Goal: Task Accomplishment & Management: Complete application form

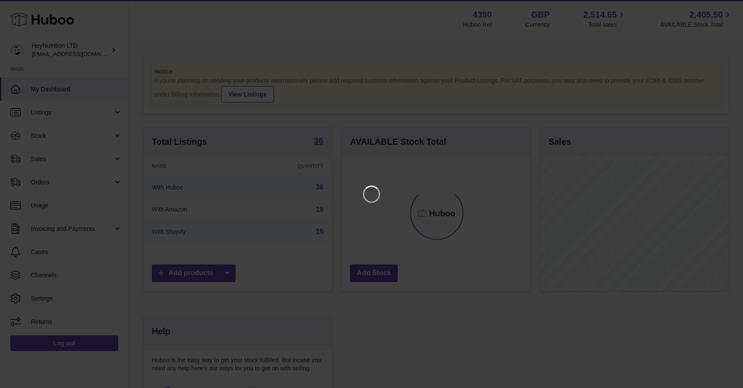
scroll to position [134, 189]
click at [715, 9] on div at bounding box center [371, 194] width 743 height 388
click at [720, 8] on icon "Close" at bounding box center [720, 7] width 7 height 7
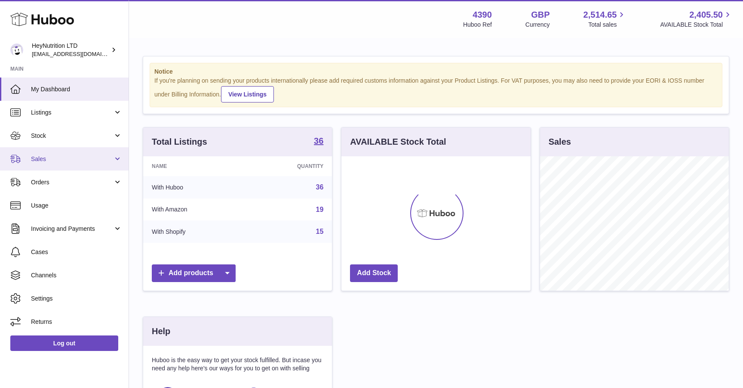
click at [99, 161] on span "Sales" at bounding box center [72, 159] width 82 height 8
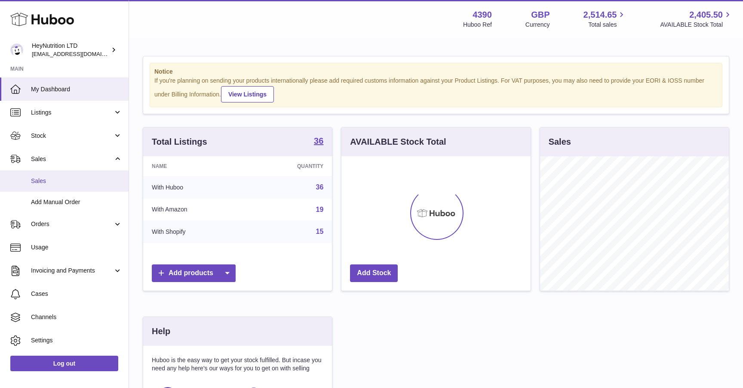
click at [92, 177] on span "Sales" at bounding box center [76, 181] width 91 height 8
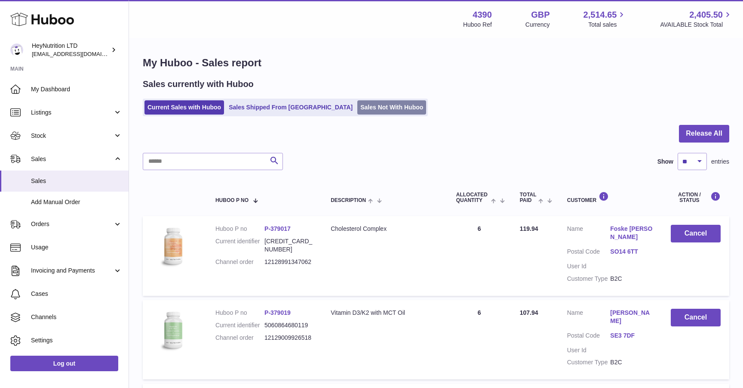
click at [357, 111] on link "Sales Not With Huboo" at bounding box center [391, 107] width 69 height 14
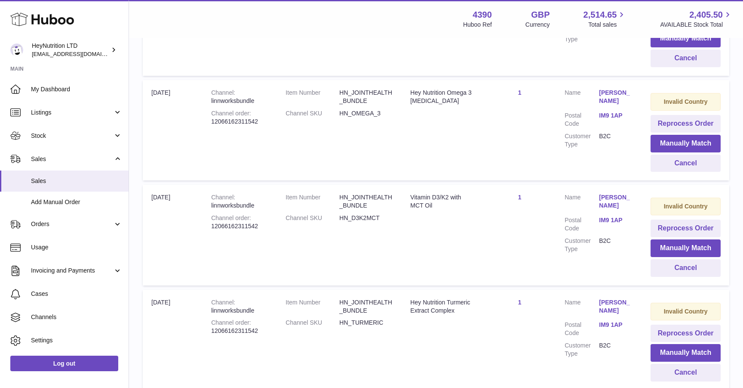
scroll to position [840, 0]
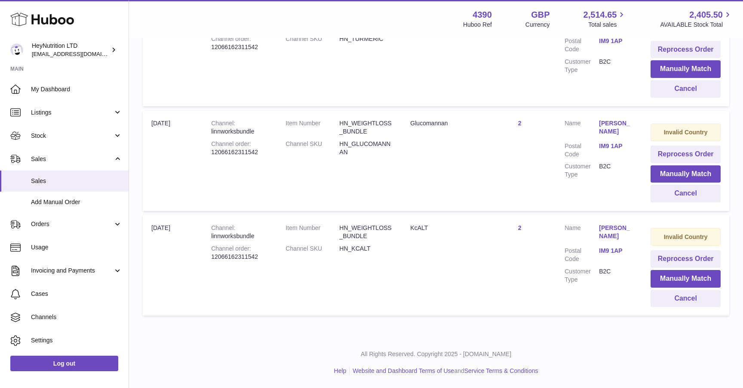
click at [611, 229] on link "[PERSON_NAME]" at bounding box center [616, 232] width 34 height 16
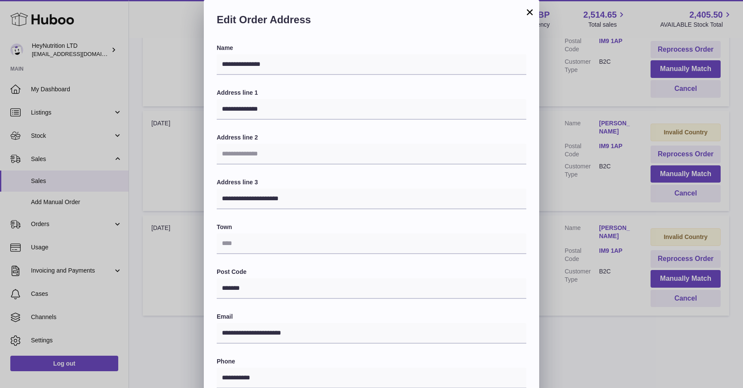
scroll to position [129, 0]
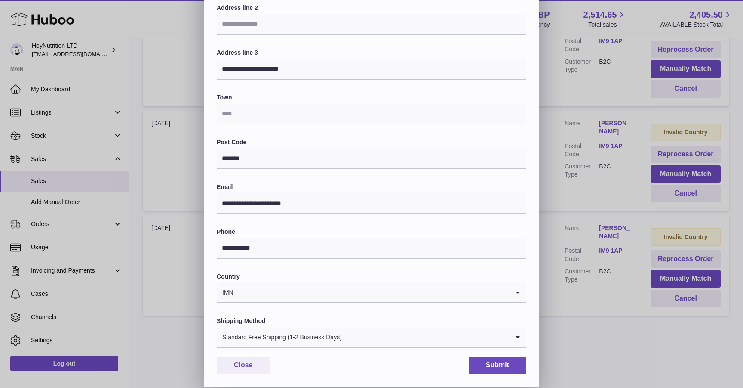
click at [416, 292] on input "Search for option" at bounding box center [371, 292] width 275 height 20
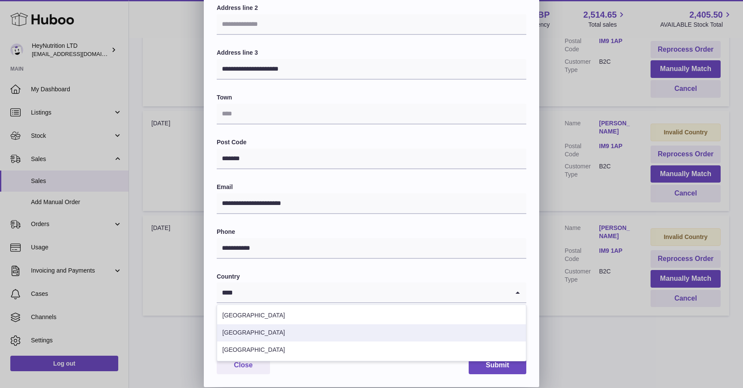
click at [386, 335] on li "[GEOGRAPHIC_DATA]" at bounding box center [371, 332] width 309 height 17
type input "****"
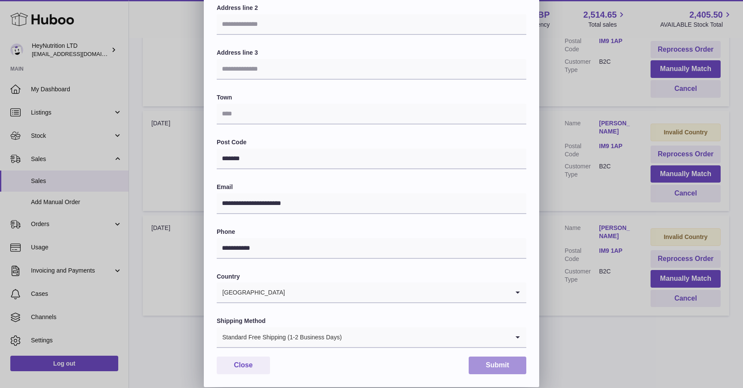
click at [511, 368] on button "Submit" at bounding box center [498, 365] width 58 height 18
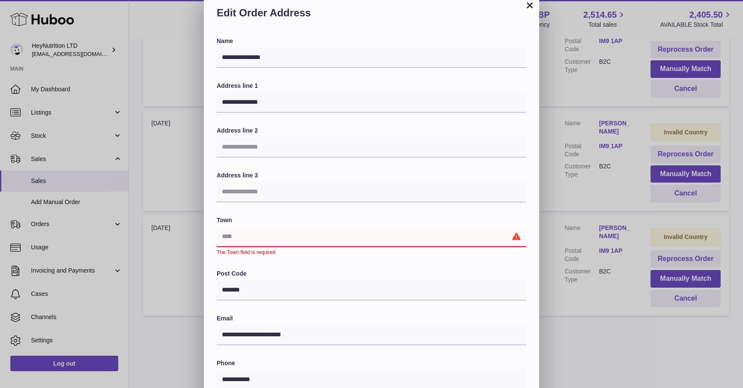
scroll to position [0, 0]
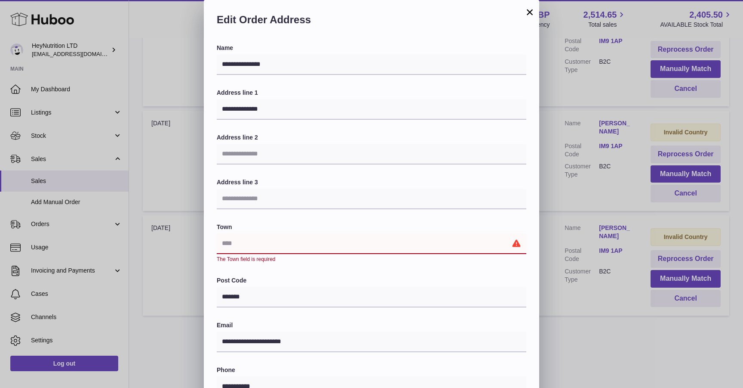
click at [531, 15] on button "×" at bounding box center [530, 12] width 10 height 10
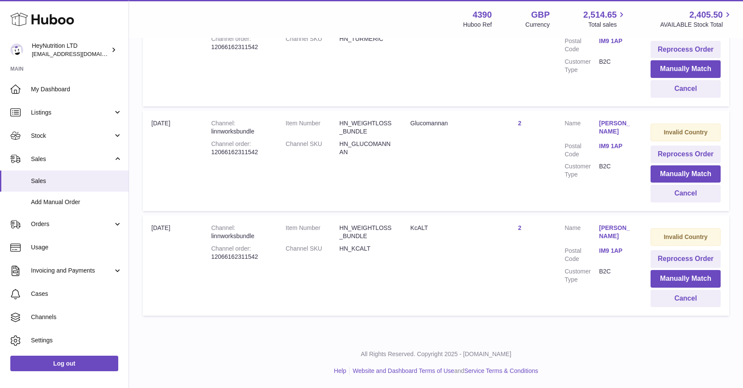
click at [601, 125] on link "[PERSON_NAME]" at bounding box center [616, 127] width 34 height 16
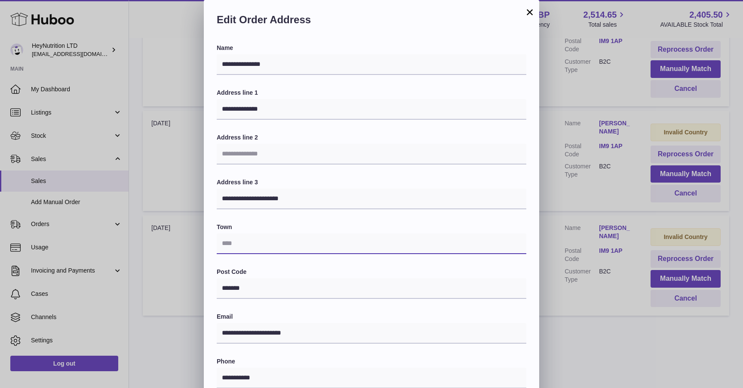
click at [288, 246] on input "text" at bounding box center [372, 243] width 310 height 21
type input "**********"
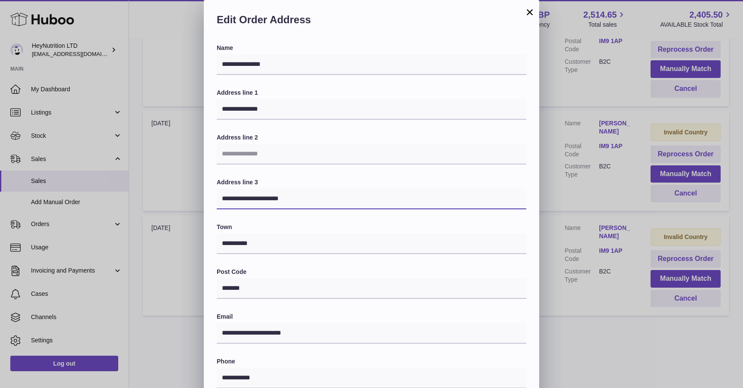
drag, startPoint x: 256, startPoint y: 198, endPoint x: 206, endPoint y: 198, distance: 49.5
click at [206, 198] on div "**********" at bounding box center [372, 280] width 336 height 472
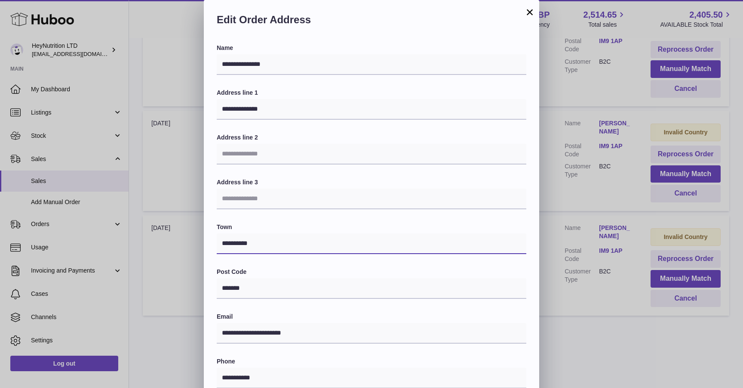
click at [253, 244] on input "**********" at bounding box center [372, 243] width 310 height 21
paste input "**********"
type input "**********"
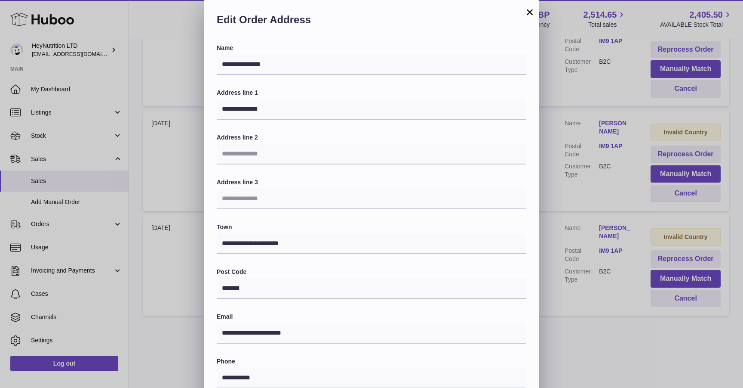
click at [284, 218] on div "**********" at bounding box center [372, 260] width 310 height 433
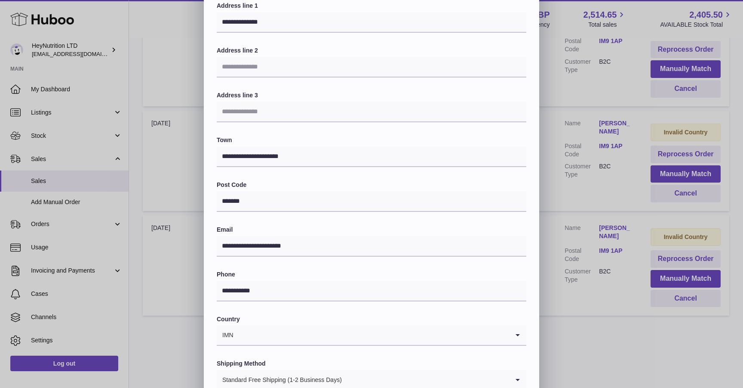
scroll to position [129, 0]
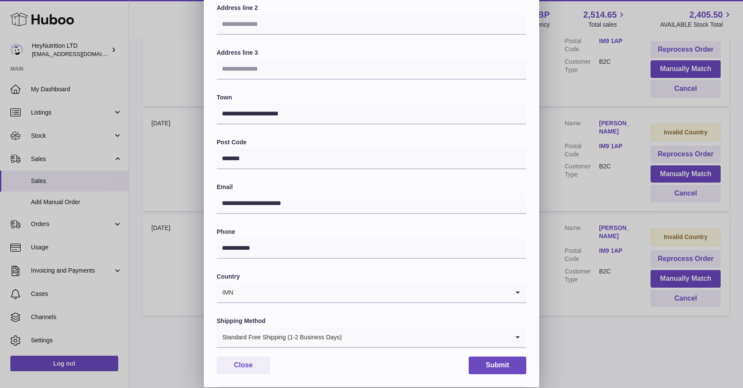
click at [298, 300] on input "Search for option" at bounding box center [371, 292] width 275 height 20
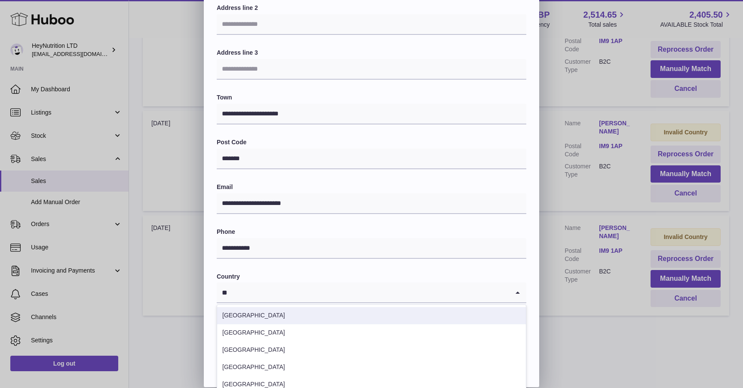
type input "*"
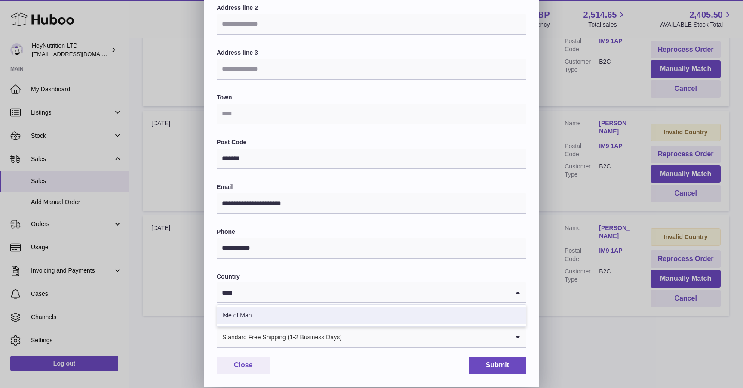
type input "****"
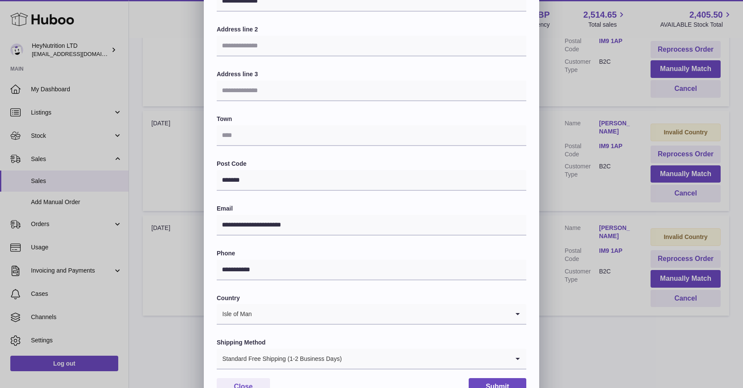
scroll to position [0, 0]
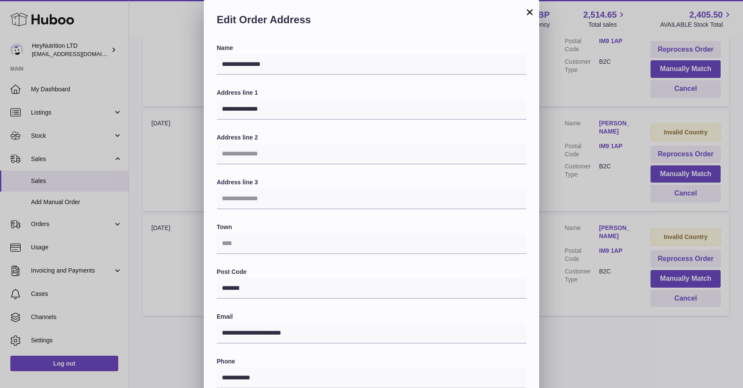
click at [533, 14] on button "×" at bounding box center [530, 12] width 10 height 10
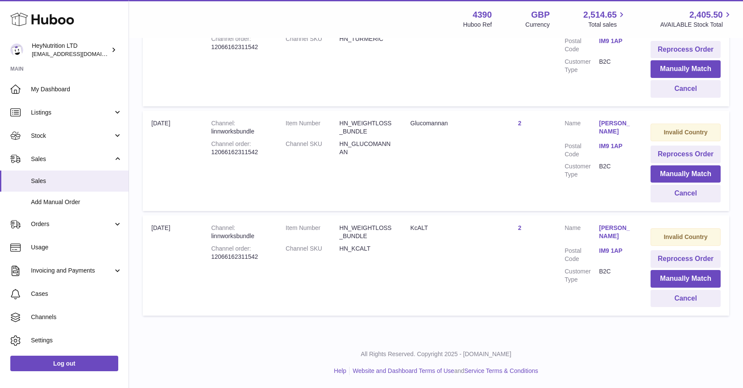
click at [606, 123] on link "[PERSON_NAME]" at bounding box center [616, 127] width 34 height 16
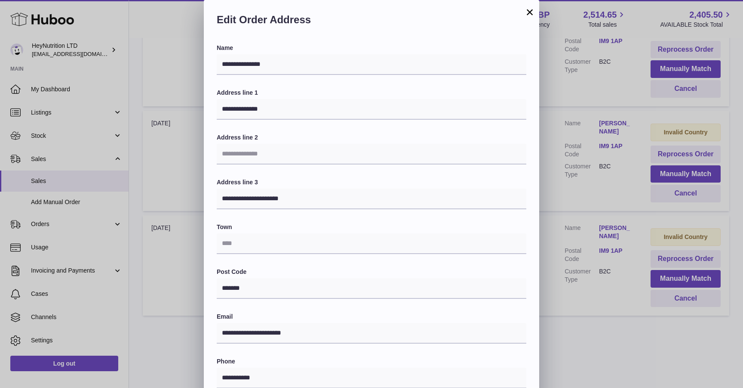
scroll to position [129, 0]
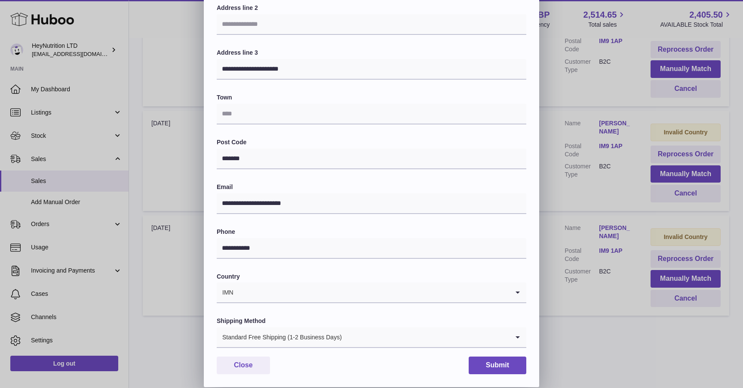
click at [287, 291] on input "Search for option" at bounding box center [371, 292] width 275 height 20
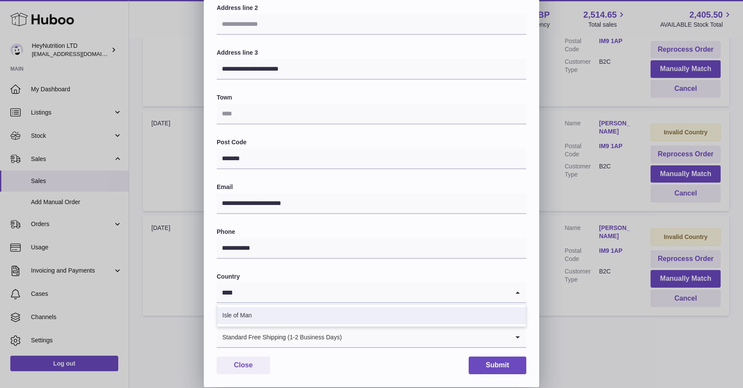
type input "****"
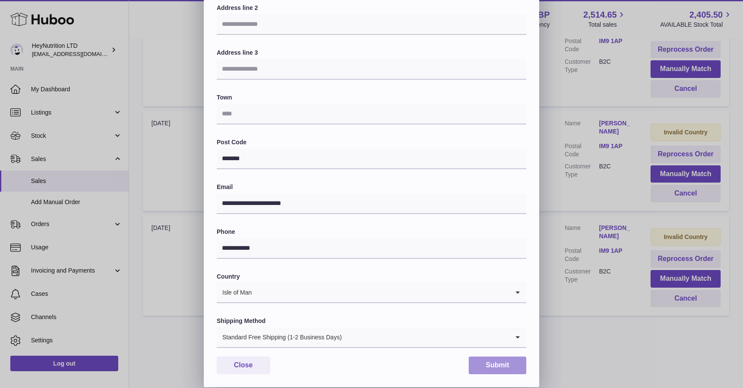
click at [498, 367] on button "Submit" at bounding box center [498, 365] width 58 height 18
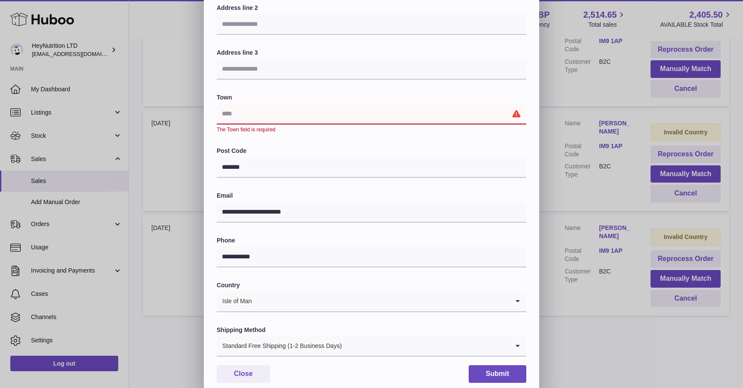
click at [388, 118] on input "text" at bounding box center [372, 114] width 310 height 21
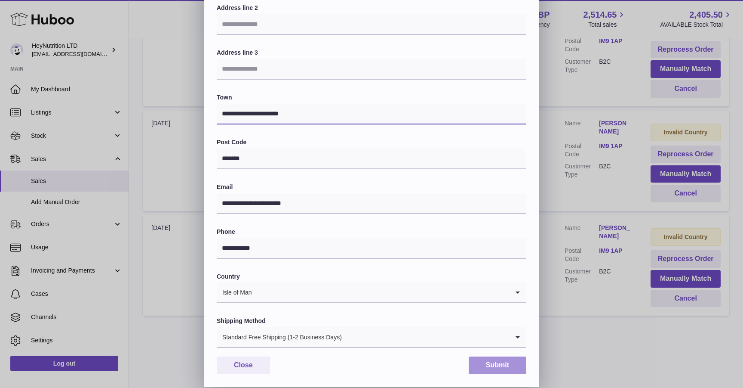
type input "**********"
click at [482, 373] on button "Submit" at bounding box center [498, 365] width 58 height 18
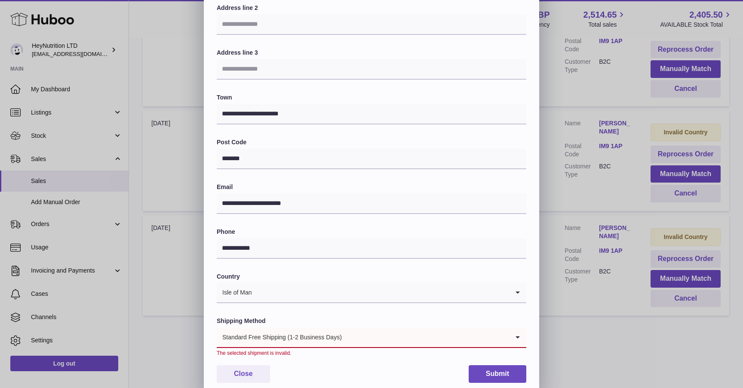
click at [406, 336] on input "Search for option" at bounding box center [425, 337] width 167 height 20
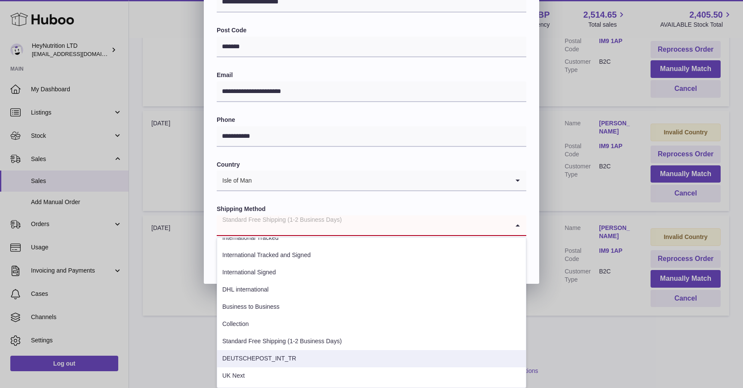
scroll to position [0, 0]
click at [384, 360] on li "Standard RM Free Shipping (1-2 Business Days)" at bounding box center [371, 359] width 309 height 17
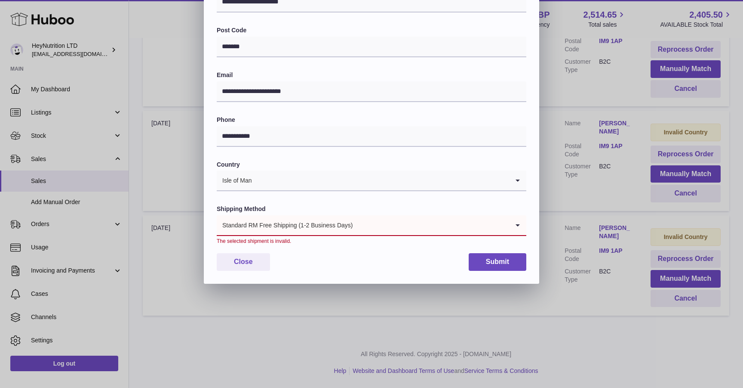
scroll to position [138, 0]
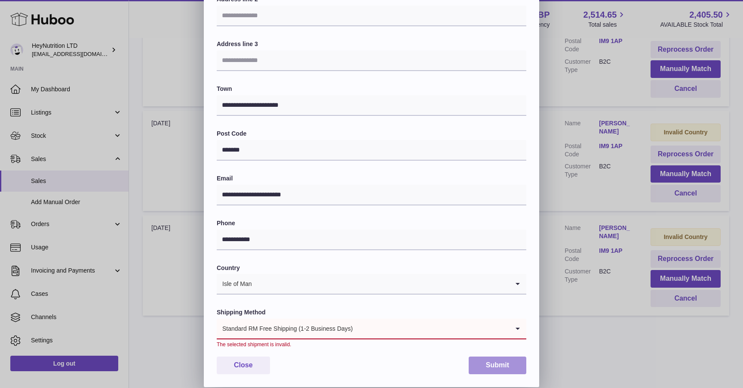
click at [490, 362] on button "Submit" at bounding box center [498, 365] width 58 height 18
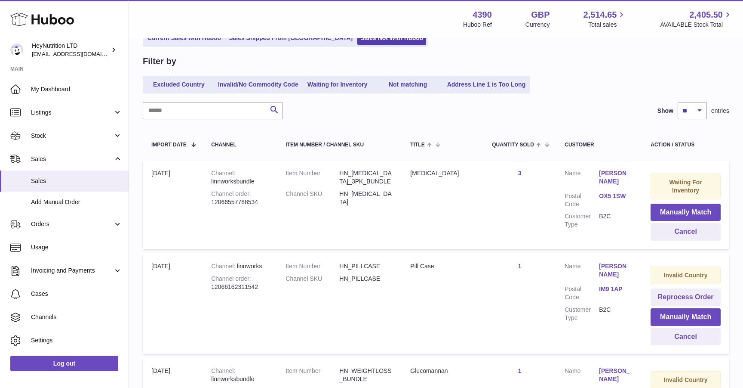
scroll to position [0, 0]
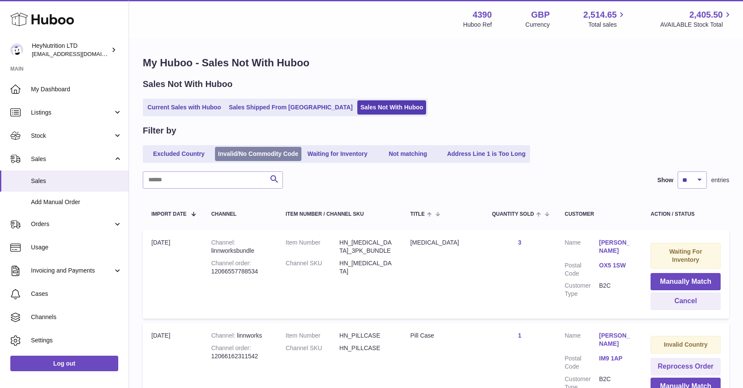
click at [273, 151] on link "Invalid/No Commodity Code" at bounding box center [258, 154] width 86 height 14
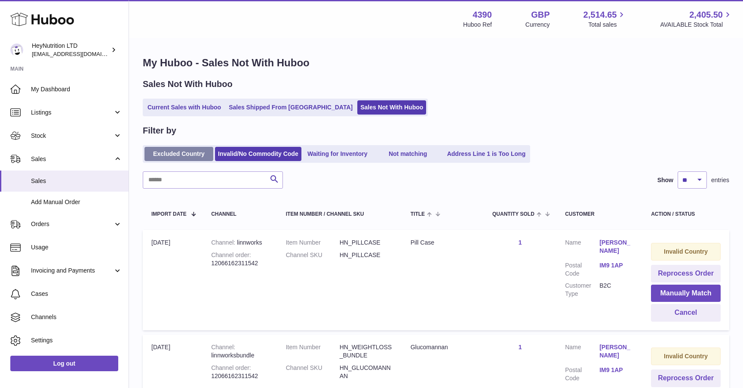
click at [187, 157] on link "Excluded Country" at bounding box center [179, 154] width 69 height 14
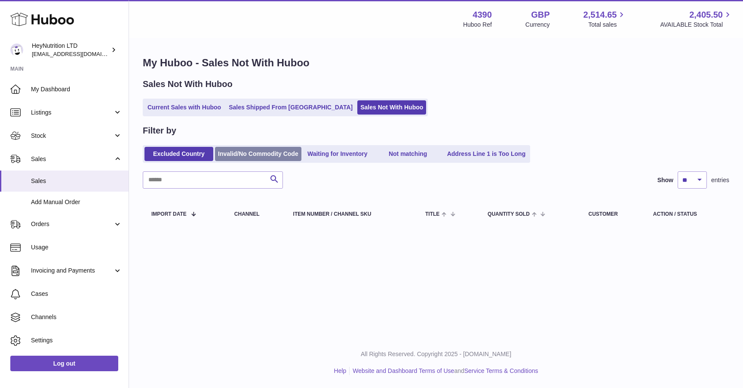
click at [242, 155] on link "Invalid/No Commodity Code" at bounding box center [258, 154] width 86 height 14
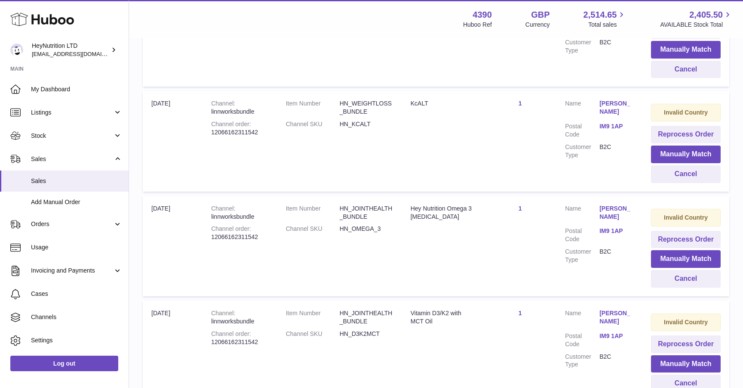
scroll to position [390, 0]
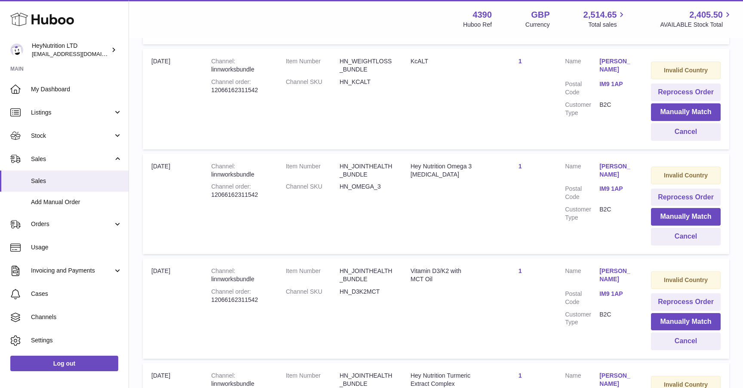
click at [618, 169] on link "[PERSON_NAME]" at bounding box center [617, 170] width 34 height 16
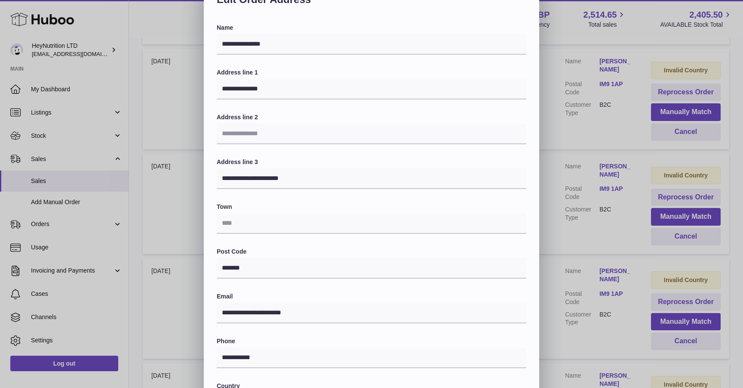
scroll to position [0, 0]
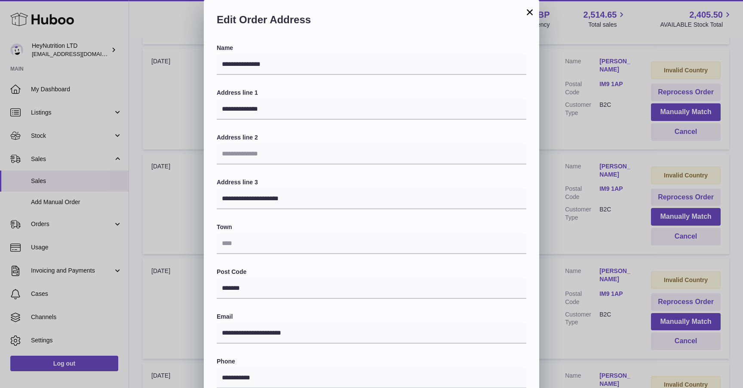
click at [530, 14] on button "×" at bounding box center [530, 12] width 10 height 10
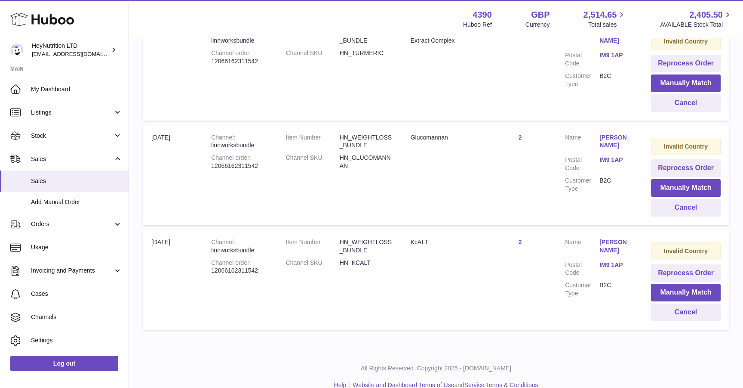
scroll to position [747, 0]
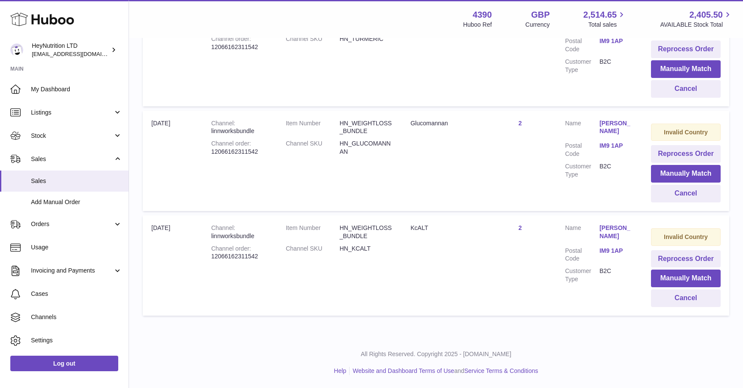
click at [610, 230] on link "[PERSON_NAME]" at bounding box center [617, 232] width 34 height 16
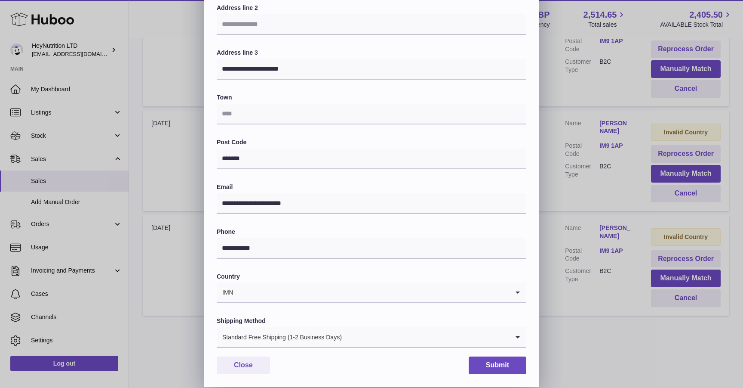
scroll to position [0, 0]
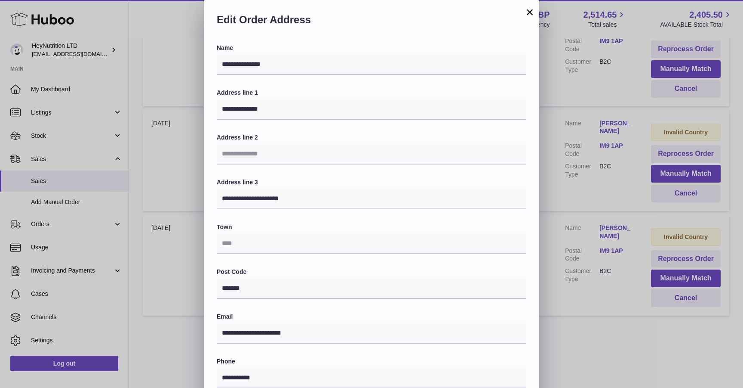
click at [530, 11] on button "×" at bounding box center [530, 12] width 10 height 10
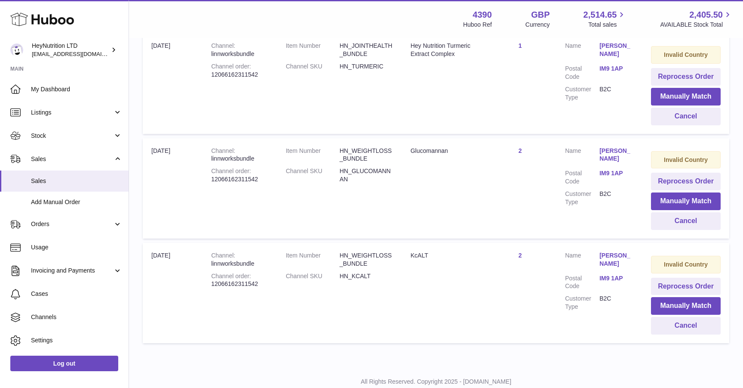
scroll to position [747, 0]
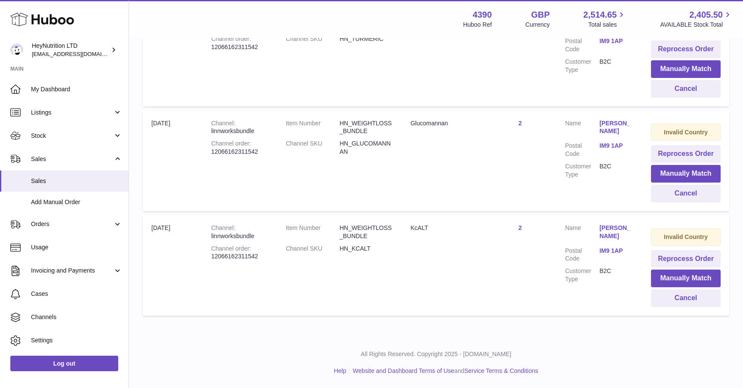
click at [611, 231] on link "[PERSON_NAME]" at bounding box center [617, 232] width 34 height 16
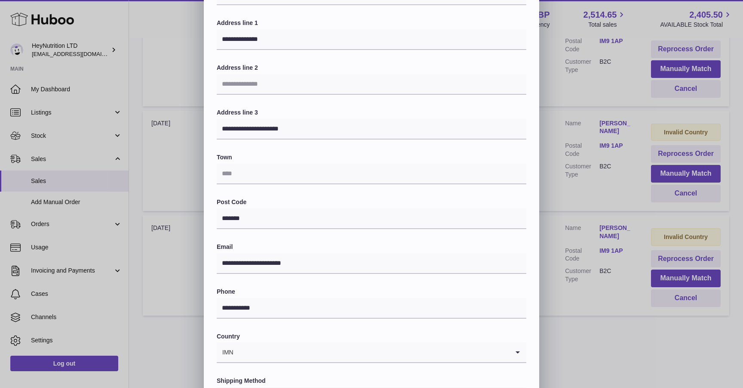
scroll to position [129, 0]
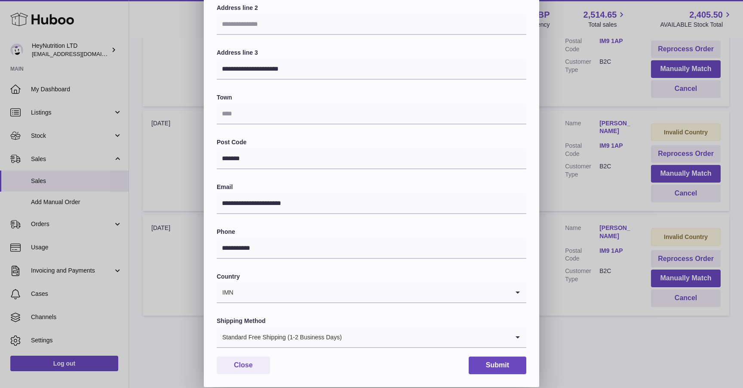
click at [353, 297] on input "Search for option" at bounding box center [371, 292] width 275 height 20
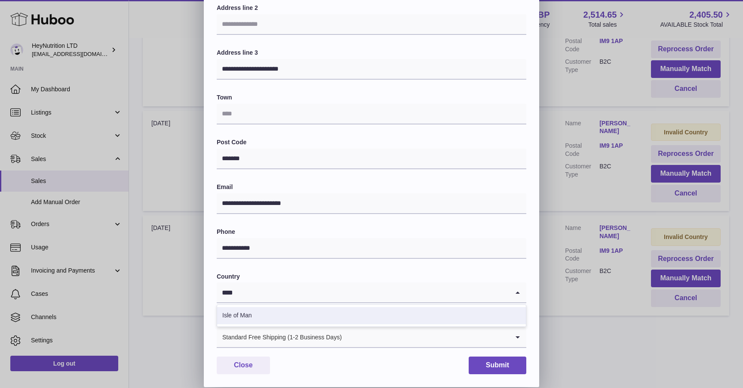
type input "****"
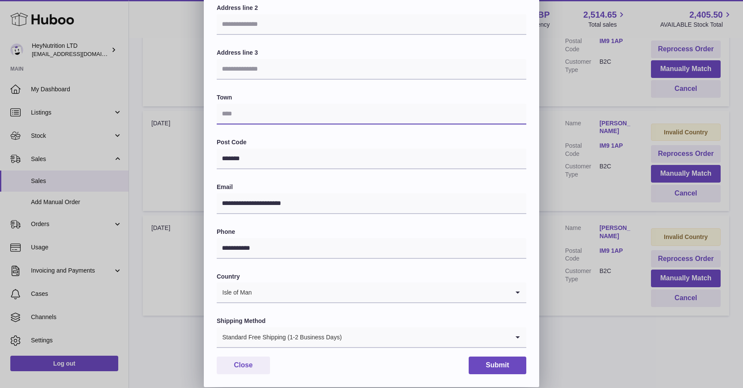
click at [334, 122] on input "text" at bounding box center [372, 114] width 310 height 21
type input "**********"
click at [498, 370] on button "Submit" at bounding box center [498, 365] width 58 height 18
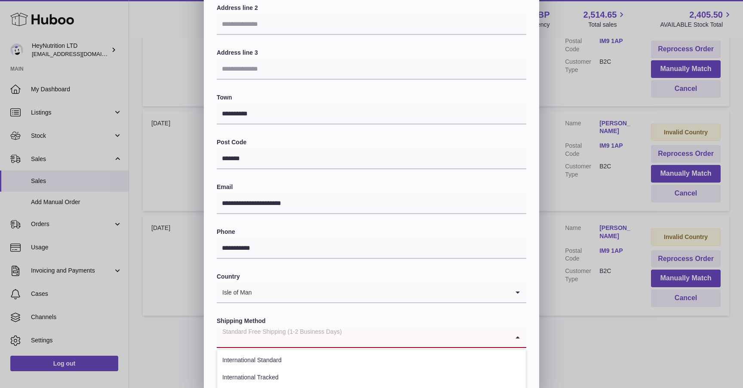
click at [444, 337] on input "Search for option" at bounding box center [363, 337] width 292 height 20
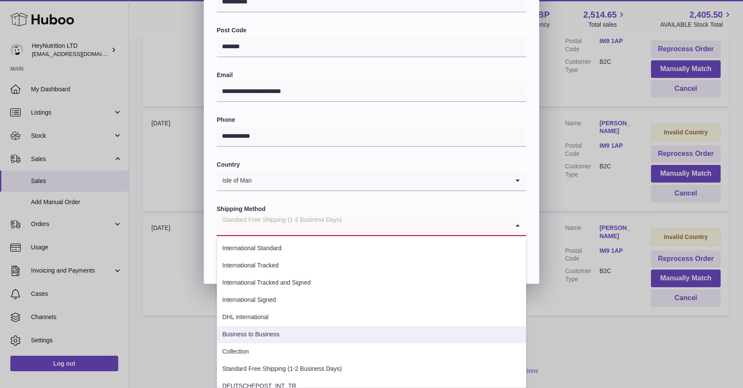
scroll to position [78, 0]
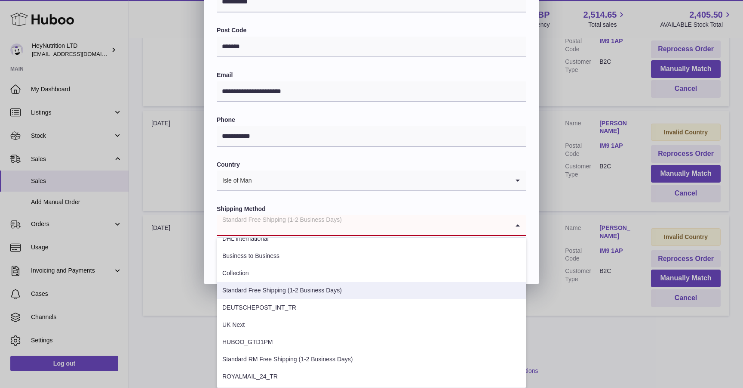
click at [433, 286] on li "Standard Free Shipping (1-2 Business Days)" at bounding box center [371, 290] width 309 height 17
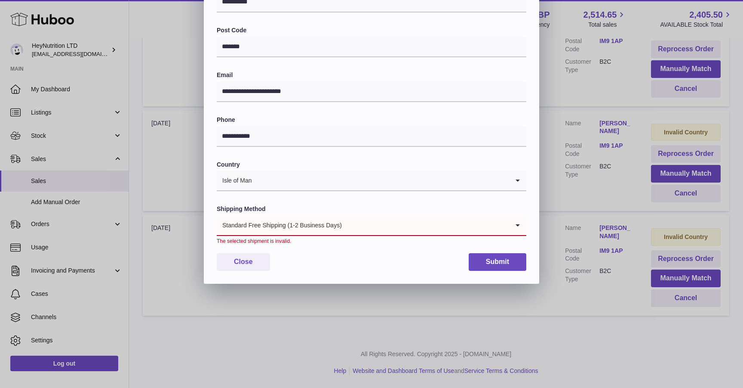
scroll to position [138, 0]
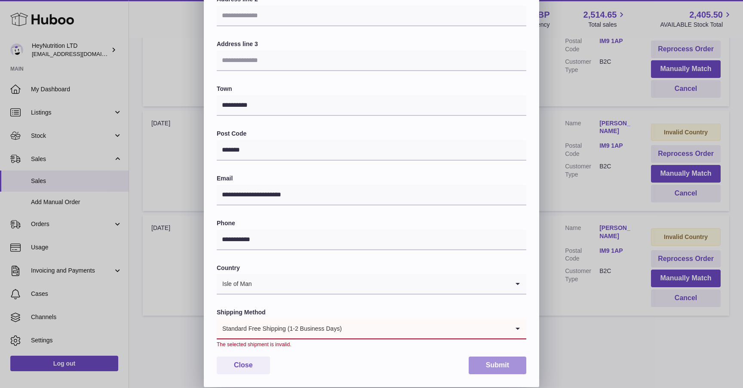
click at [498, 366] on button "Submit" at bounding box center [498, 365] width 58 height 18
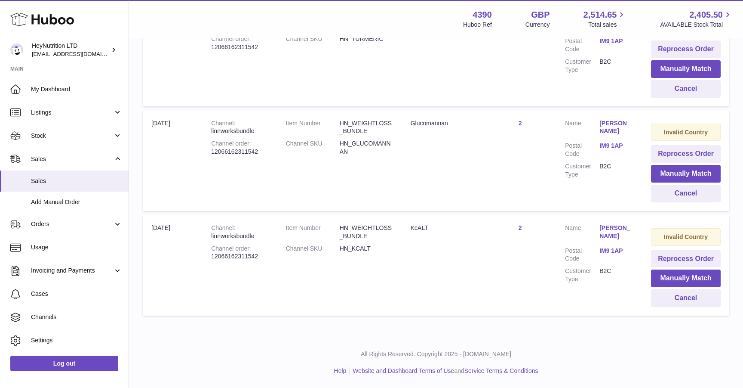
click at [615, 229] on link "[PERSON_NAME]" at bounding box center [617, 232] width 34 height 16
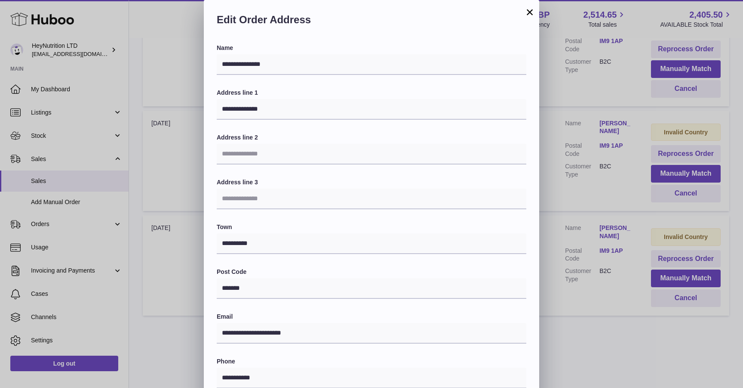
click at [530, 14] on button "×" at bounding box center [530, 12] width 10 height 10
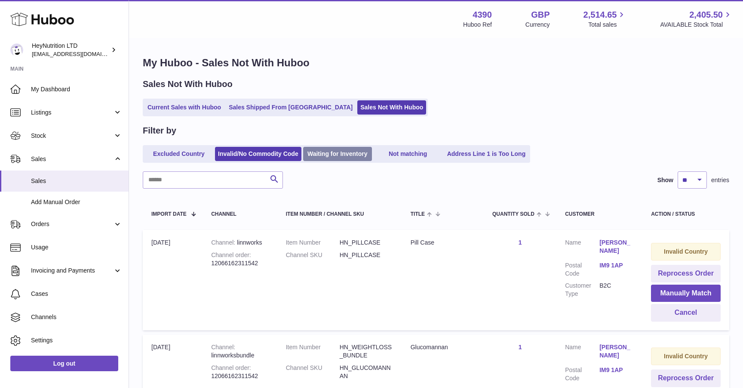
click at [334, 153] on link "Waiting for Inventory" at bounding box center [337, 154] width 69 height 14
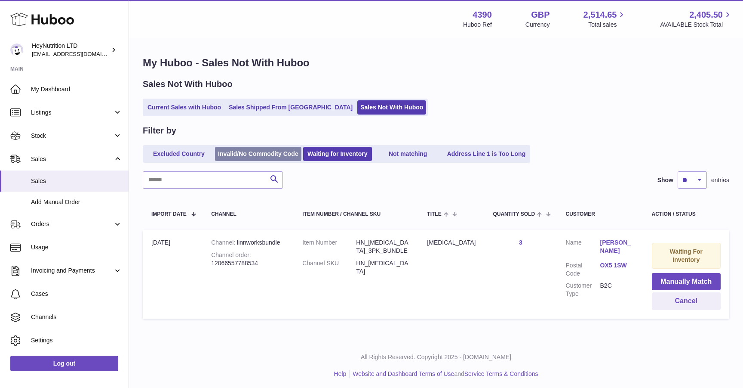
click at [266, 157] on link "Invalid/No Commodity Code" at bounding box center [258, 154] width 86 height 14
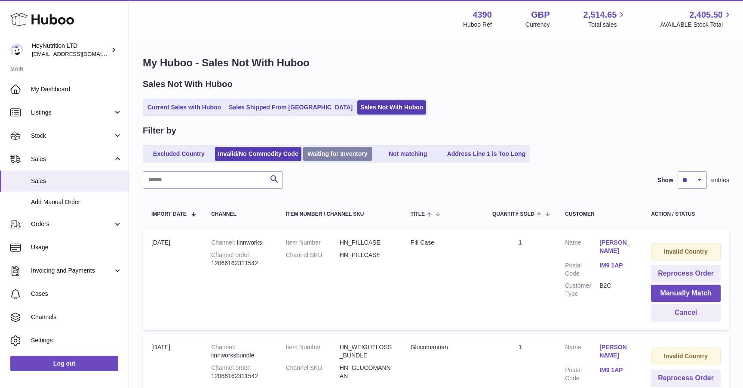
click at [341, 159] on link "Waiting for Inventory" at bounding box center [337, 154] width 69 height 14
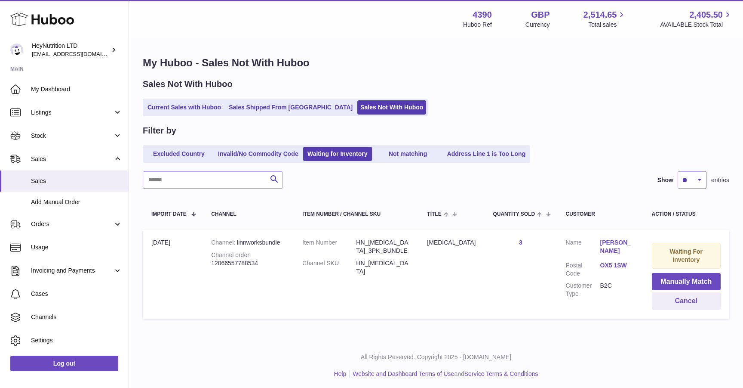
scroll to position [3, 0]
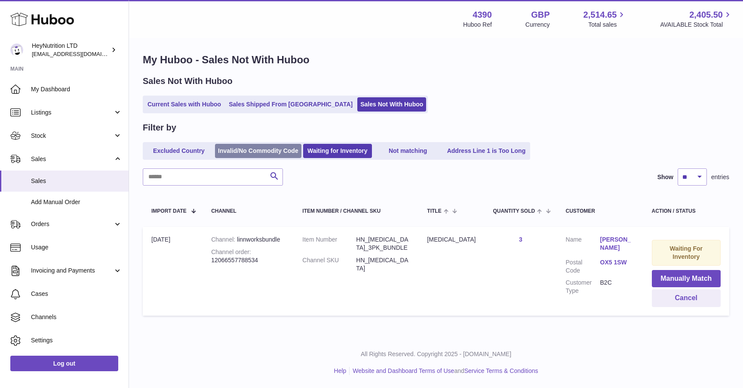
click at [290, 151] on link "Invalid/No Commodity Code" at bounding box center [258, 151] width 86 height 14
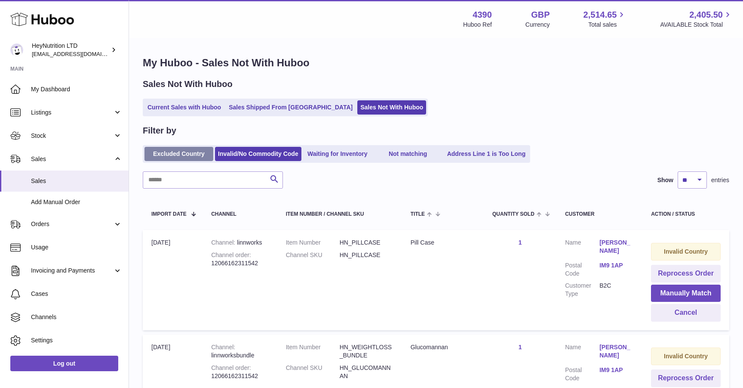
click at [206, 151] on link "Excluded Country" at bounding box center [179, 154] width 69 height 14
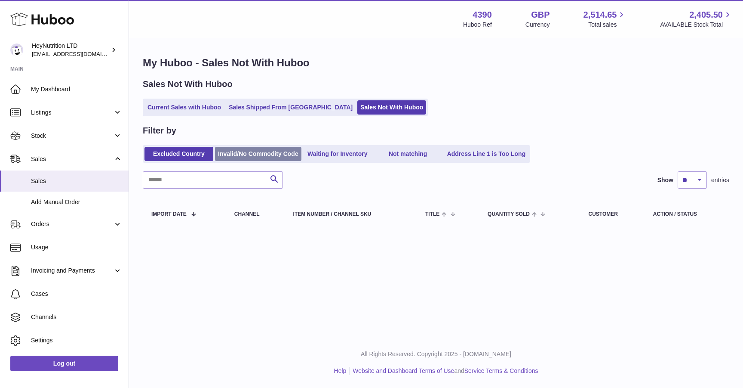
click at [242, 155] on link "Invalid/No Commodity Code" at bounding box center [258, 154] width 86 height 14
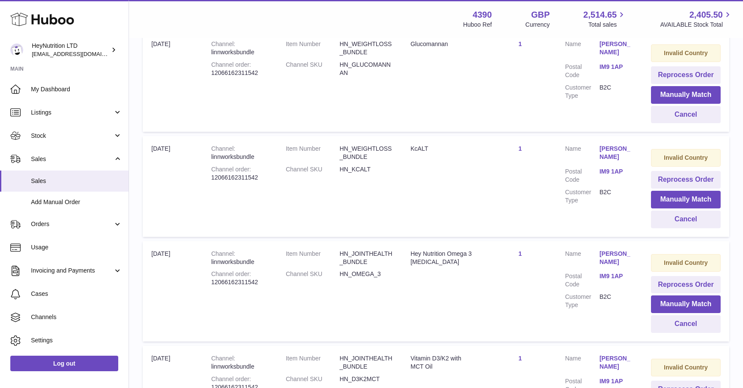
scroll to position [747, 0]
